Goal: Feedback & Contribution: Contribute content

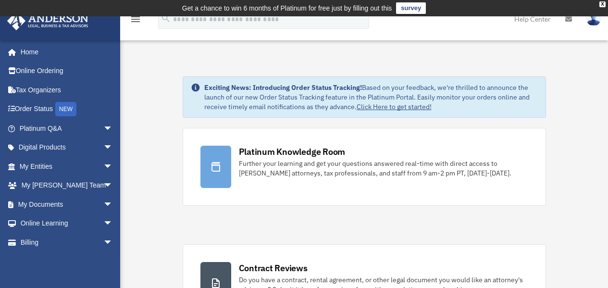
click at [596, 25] on img at bounding box center [594, 19] width 14 height 14
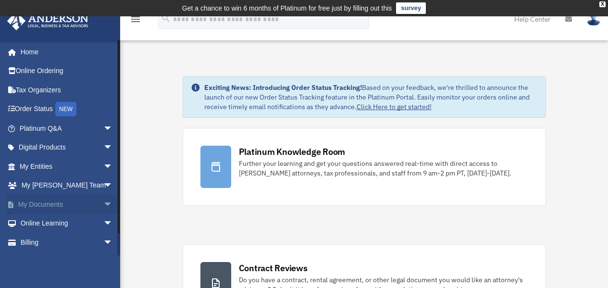
click at [88, 205] on link "My Documents arrow_drop_down" at bounding box center [67, 204] width 121 height 19
click at [103, 203] on span "arrow_drop_down" at bounding box center [112, 205] width 19 height 20
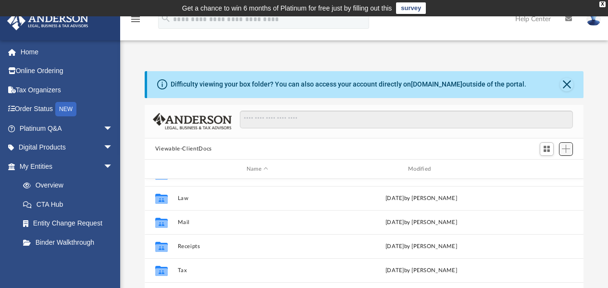
click at [565, 148] on span "Add" at bounding box center [566, 149] width 8 height 8
click at [542, 167] on li "Upload" at bounding box center [552, 168] width 31 height 10
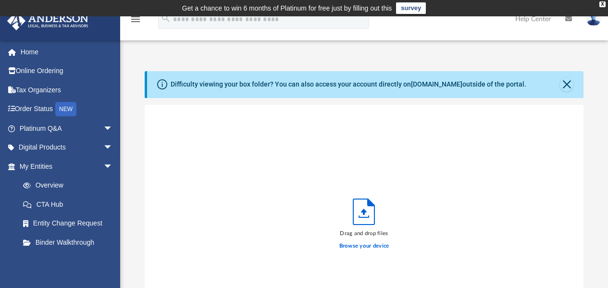
scroll to position [237, 432]
click at [359, 244] on label "Browse your device" at bounding box center [364, 246] width 50 height 9
click at [0, 0] on input "Browse your device" at bounding box center [0, 0] width 0 height 0
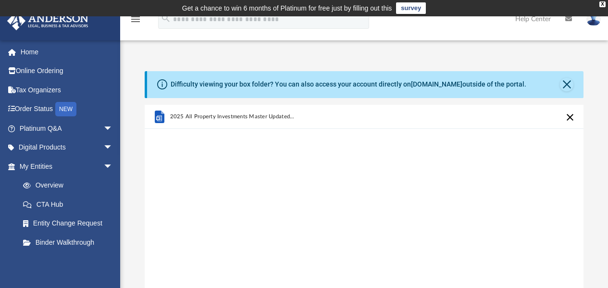
click at [404, 114] on div "2025 All Property Investments Master Updated_ 9-15-25 .docx" at bounding box center [364, 117] width 439 height 24
click at [325, 151] on div "2025 All Property Investments Master Updated_ 9-15-25 .docx" at bounding box center [364, 227] width 439 height 244
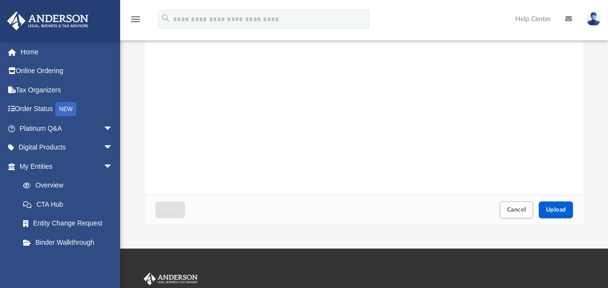
scroll to position [156, 0]
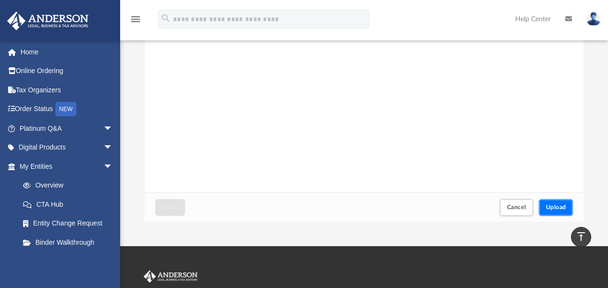
click at [558, 206] on span "Upload" at bounding box center [556, 207] width 20 height 6
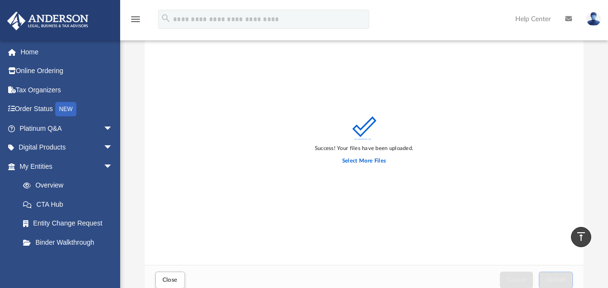
scroll to position [83, 0]
click at [359, 161] on label "Select More Files" at bounding box center [364, 161] width 44 height 9
click at [0, 0] on input "Select More Files" at bounding box center [0, 0] width 0 height 0
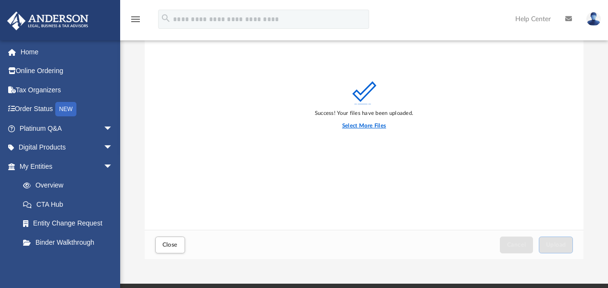
scroll to position [119, 0]
click at [357, 125] on label "Select More Files" at bounding box center [364, 126] width 44 height 9
click at [0, 0] on input "Select More Files" at bounding box center [0, 0] width 0 height 0
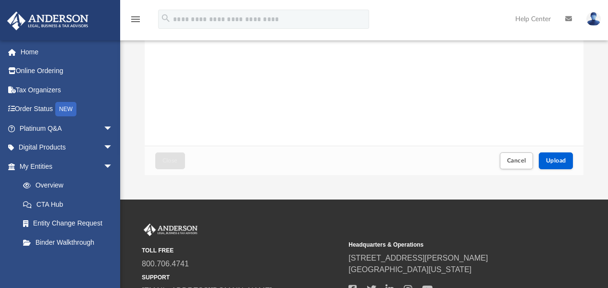
scroll to position [205, 0]
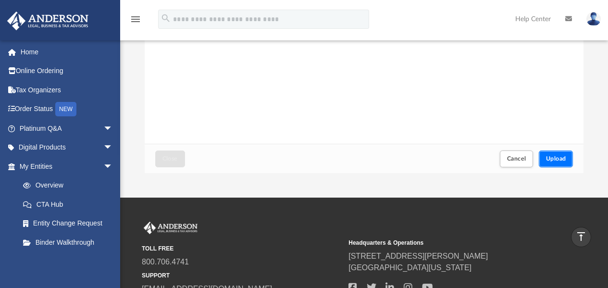
click at [558, 157] on span "Upload" at bounding box center [556, 159] width 20 height 6
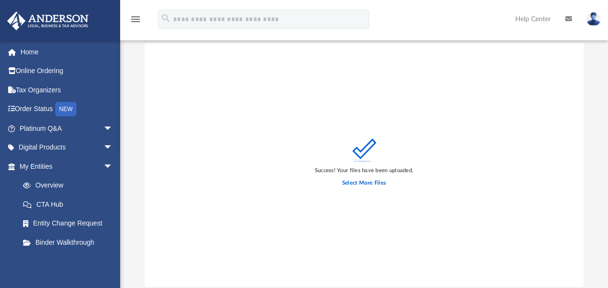
scroll to position [89, 0]
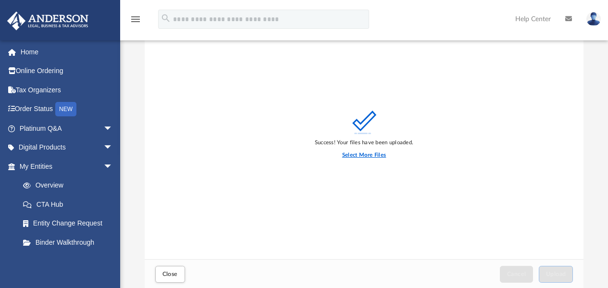
click at [362, 155] on label "Select More Files" at bounding box center [364, 155] width 44 height 9
click at [0, 0] on input "Select More Files" at bounding box center [0, 0] width 0 height 0
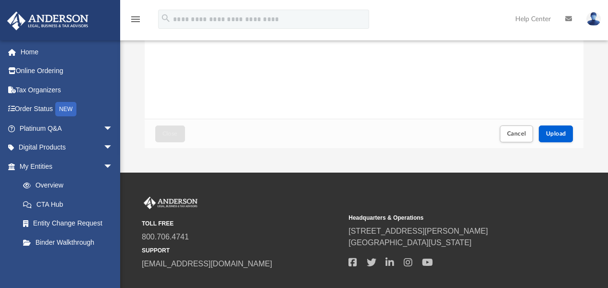
scroll to position [257, 0]
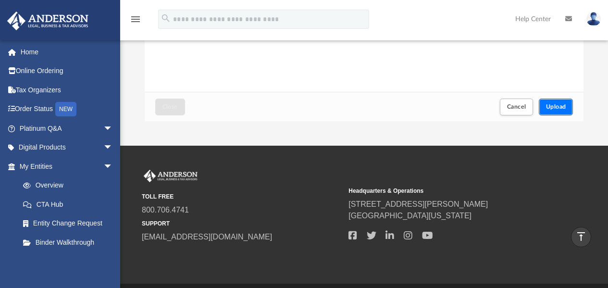
click at [557, 108] on span "Upload" at bounding box center [556, 107] width 20 height 6
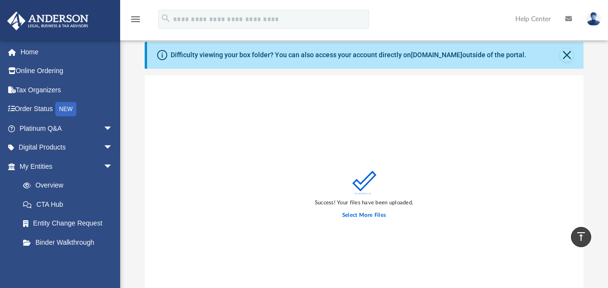
scroll to position [28, 0]
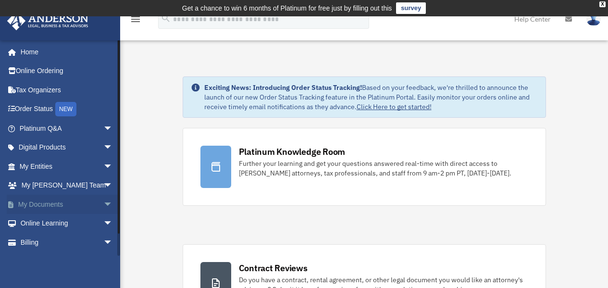
click at [54, 204] on link "My Documents arrow_drop_down" at bounding box center [67, 204] width 121 height 19
click at [51, 203] on link "My Documents arrow_drop_down" at bounding box center [67, 204] width 121 height 19
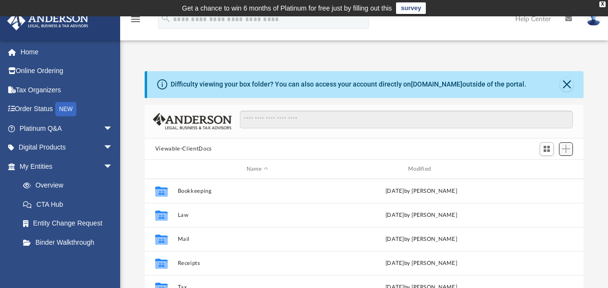
click at [565, 150] on span "Add" at bounding box center [566, 149] width 8 height 8
click at [541, 166] on li "Upload" at bounding box center [552, 168] width 31 height 10
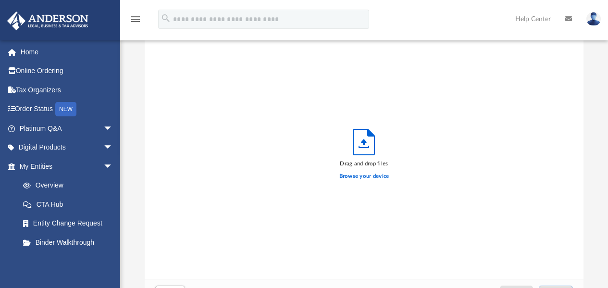
scroll to position [87, 0]
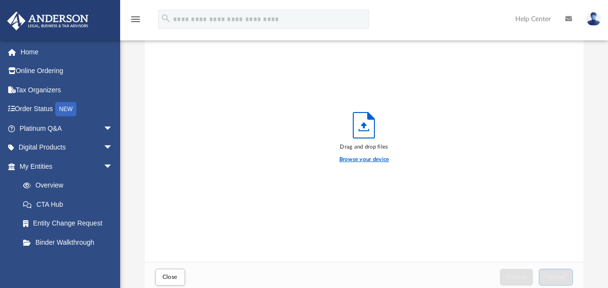
click at [359, 161] on label "Browse your device" at bounding box center [364, 159] width 50 height 9
click at [0, 0] on input "Browse your device" at bounding box center [0, 0] width 0 height 0
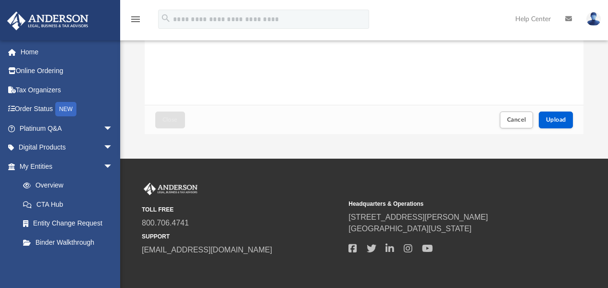
scroll to position [245, 0]
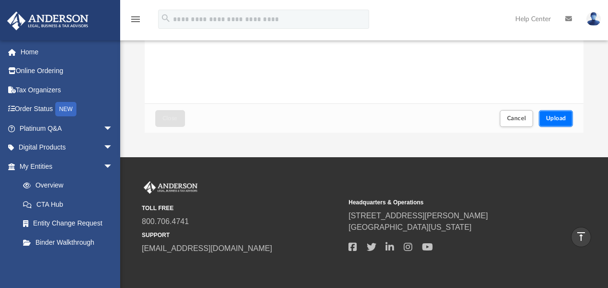
click at [562, 118] on span "Upload" at bounding box center [556, 118] width 20 height 6
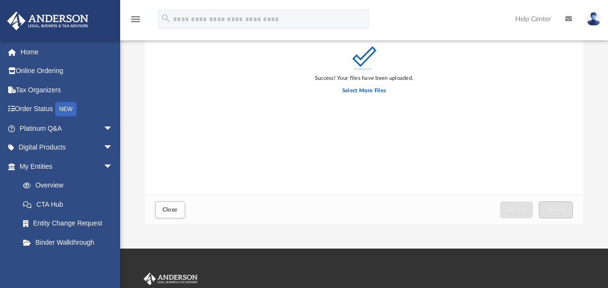
scroll to position [194, 0]
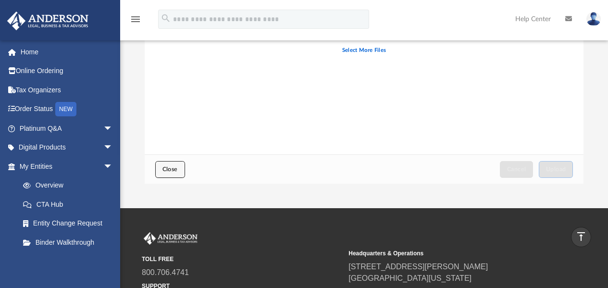
click at [170, 170] on span "Close" at bounding box center [170, 169] width 15 height 6
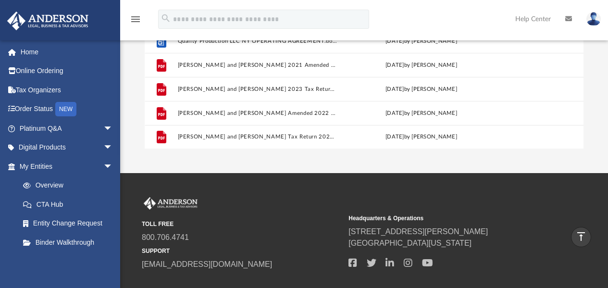
scroll to position [0, 0]
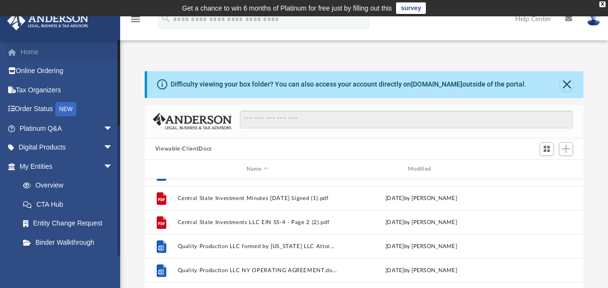
click at [28, 55] on link "Home" at bounding box center [67, 51] width 121 height 19
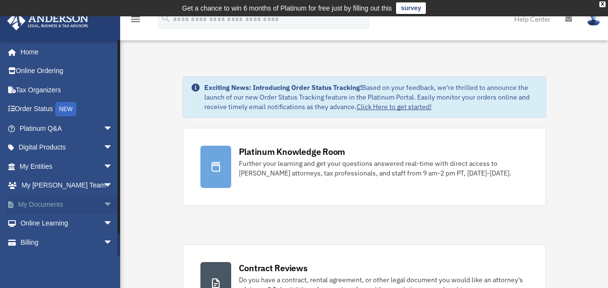
click at [40, 206] on link "My Documents arrow_drop_down" at bounding box center [67, 204] width 121 height 19
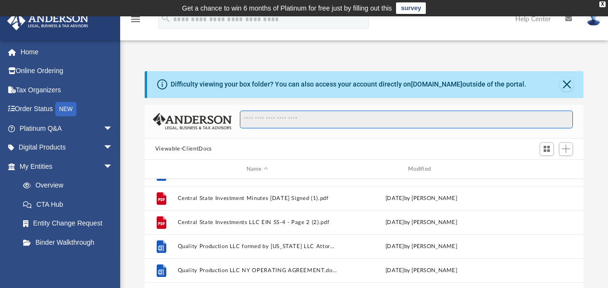
click at [264, 124] on input "Search files and folders" at bounding box center [406, 120] width 333 height 18
click at [563, 145] on span "Add" at bounding box center [566, 149] width 8 height 8
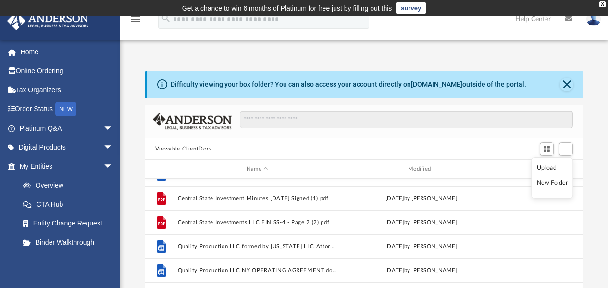
click at [552, 168] on li "Upload" at bounding box center [552, 168] width 31 height 10
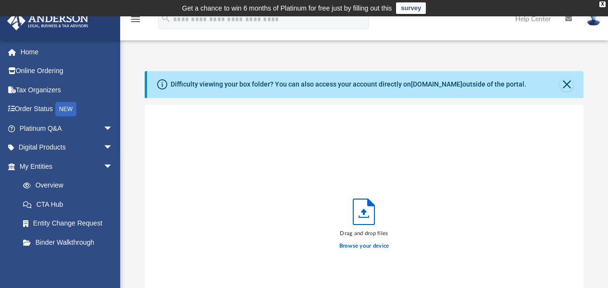
scroll to position [237, 432]
click at [367, 211] on icon "Upload" at bounding box center [363, 211] width 21 height 25
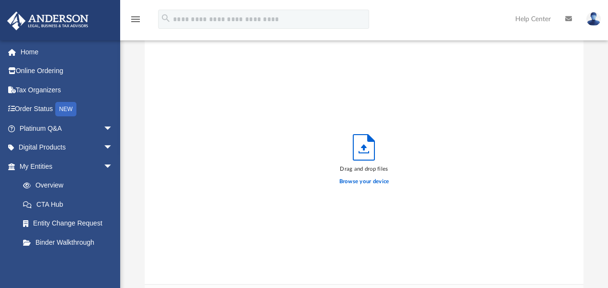
scroll to position [64, 0]
click at [364, 152] on polyline "Upload" at bounding box center [364, 151] width 10 height 1
click at [363, 180] on label "Browse your device" at bounding box center [364, 181] width 50 height 9
click at [0, 0] on input "Browse your device" at bounding box center [0, 0] width 0 height 0
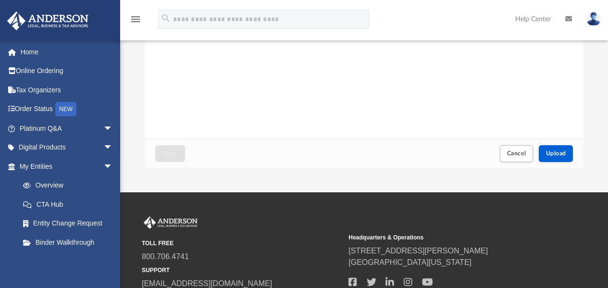
scroll to position [210, 0]
click at [564, 158] on button "Upload" at bounding box center [556, 153] width 35 height 17
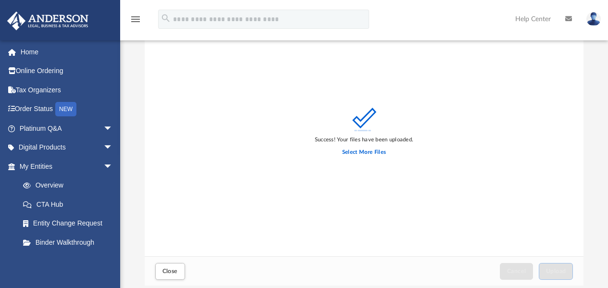
scroll to position [93, 0]
click at [368, 149] on label "Select More Files" at bounding box center [364, 152] width 44 height 9
click at [0, 0] on input "Select More Files" at bounding box center [0, 0] width 0 height 0
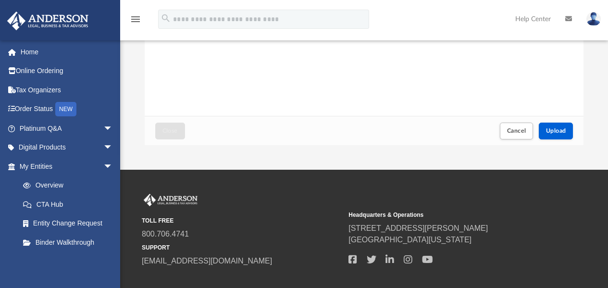
scroll to position [240, 0]
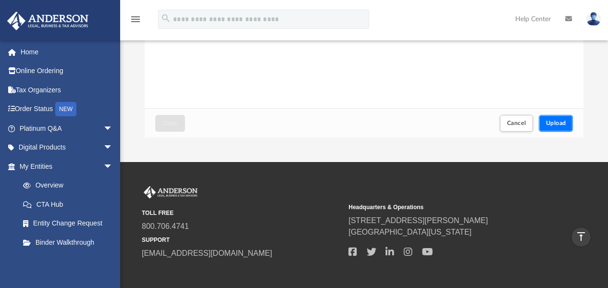
click at [559, 124] on span "Upload" at bounding box center [556, 123] width 20 height 6
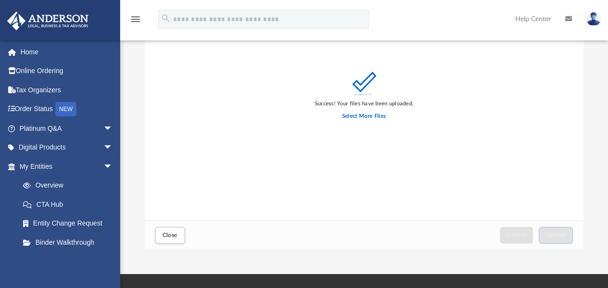
scroll to position [138, 0]
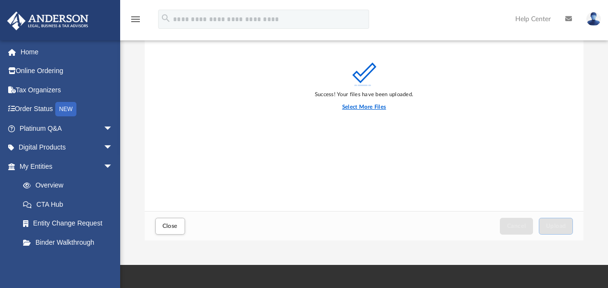
click at [357, 109] on label "Select More Files" at bounding box center [364, 107] width 44 height 9
click at [0, 0] on input "Select More Files" at bounding box center [0, 0] width 0 height 0
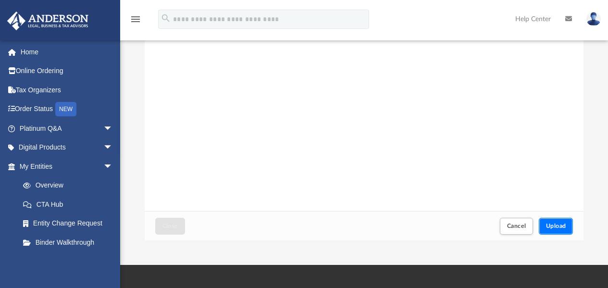
click at [565, 223] on button "Upload" at bounding box center [556, 226] width 35 height 17
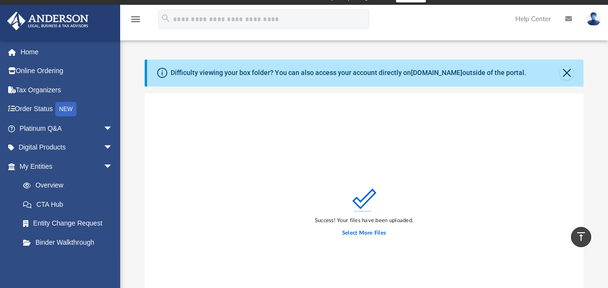
scroll to position [0, 0]
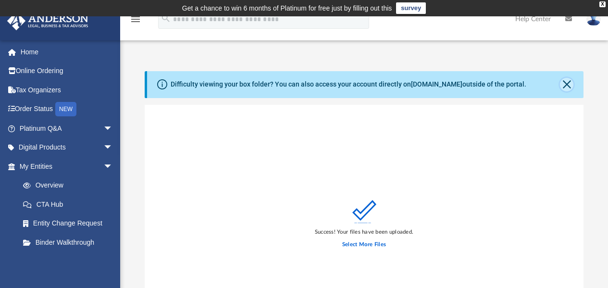
click at [563, 84] on button "Close" at bounding box center [566, 84] width 13 height 13
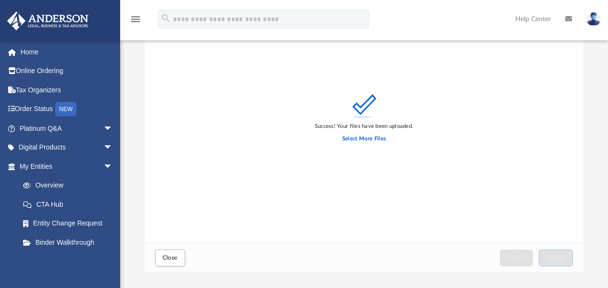
scroll to position [153, 0]
